Goal: Transaction & Acquisition: Subscribe to service/newsletter

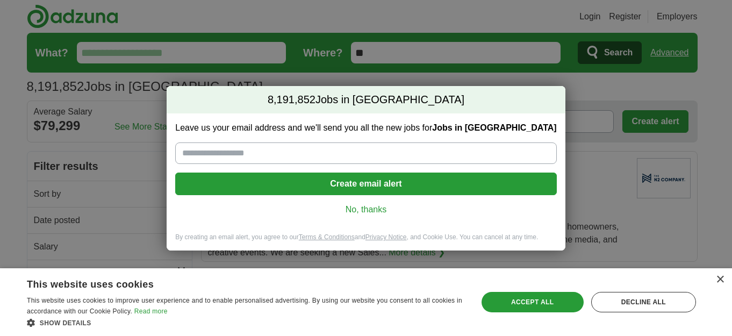
click at [189, 154] on input "Leave us your email address and we'll send you all the new jobs for Jobs in [GE…" at bounding box center [365, 154] width 381 height 22
type input "**********"
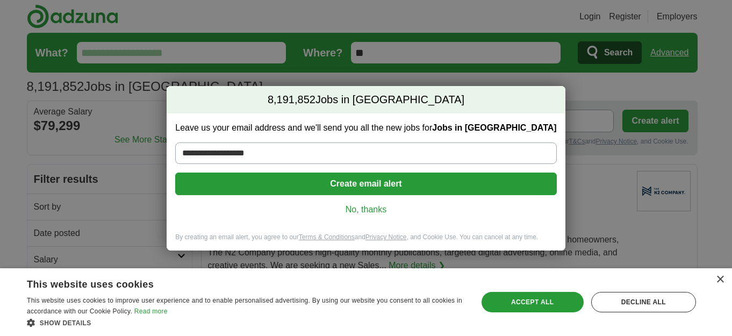
click at [347, 181] on button "Create email alert" at bounding box center [365, 184] width 381 height 23
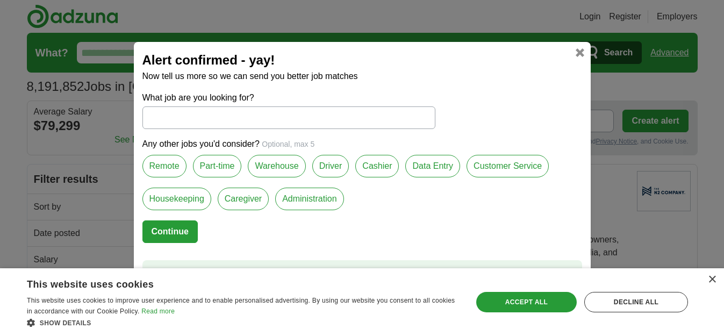
click at [161, 117] on input "What job are you looking for?" at bounding box center [289, 117] width 293 height 23
click at [169, 118] on input "What job are you looking for?" at bounding box center [289, 117] width 293 height 23
click at [213, 165] on label "Part-time" at bounding box center [217, 166] width 49 height 23
click at [229, 166] on label "Part-time" at bounding box center [217, 166] width 49 height 23
click at [155, 118] on input "What job are you looking for?" at bounding box center [289, 117] width 293 height 23
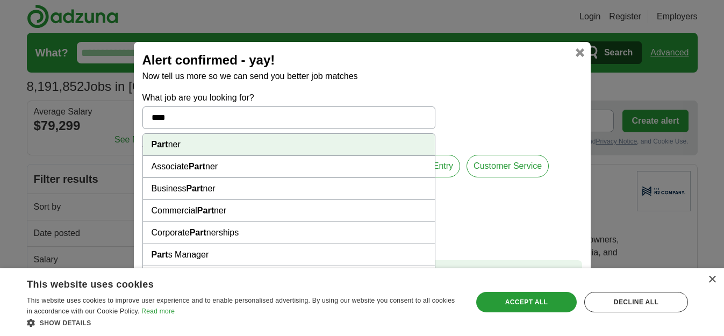
type input "****"
click at [25, 12] on div "Alert confirmed - yay! Now tell us more so we can send you better job matches W…" at bounding box center [362, 168] width 724 height 336
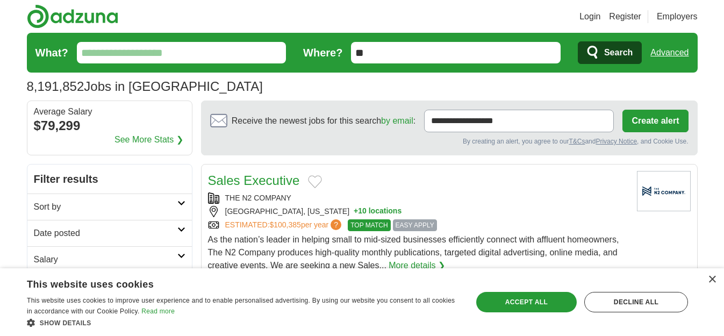
click at [59, 54] on label "What?" at bounding box center [51, 53] width 33 height 16
click at [77, 54] on input "What?" at bounding box center [182, 53] width 210 height 22
click at [611, 55] on span "Search" at bounding box center [618, 53] width 29 height 22
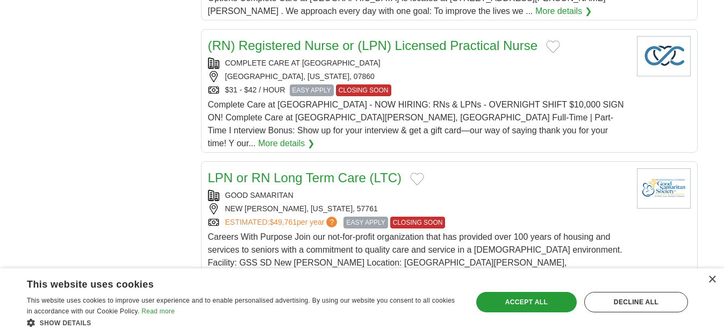
scroll to position [484, 0]
